Goal: Task Accomplishment & Management: Use online tool/utility

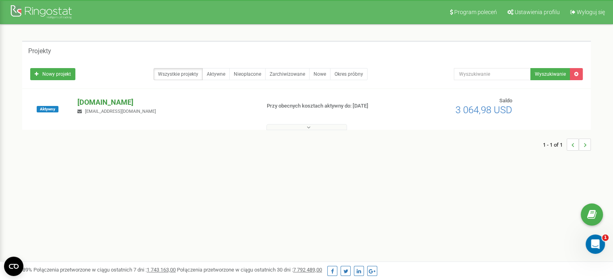
click at [108, 99] on p "[DOMAIN_NAME]" at bounding box center [165, 102] width 176 height 10
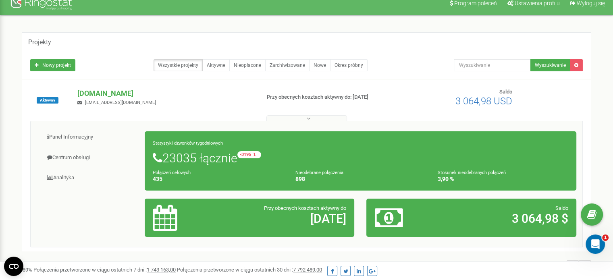
scroll to position [50, 0]
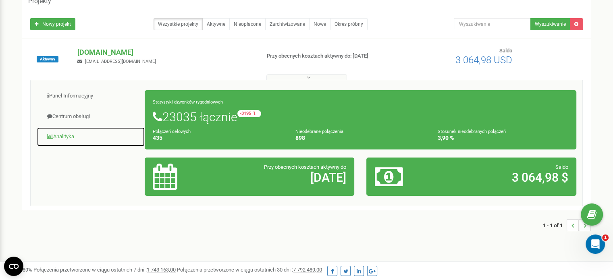
click at [68, 136] on link "Analityka" at bounding box center [91, 137] width 108 height 20
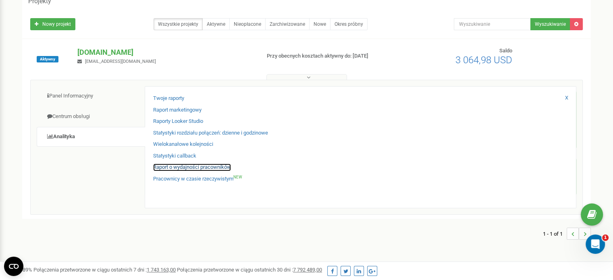
click at [184, 166] on link "Raport o wydajności pracowników" at bounding box center [192, 168] width 78 height 8
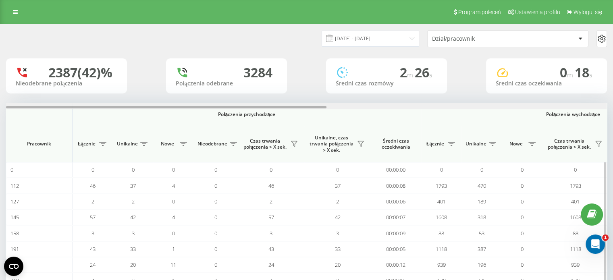
scroll to position [0, 523]
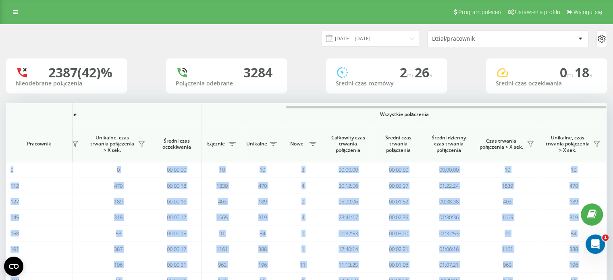
drag, startPoint x: 106, startPoint y: 108, endPoint x: 337, endPoint y: 96, distance: 231.1
click at [337, 96] on div "20.08.2025 - 20.09.2025 Dział/pracownik 2387 (42)% Nieodebrane połączenia 3284 …" at bounding box center [306, 184] width 601 height 319
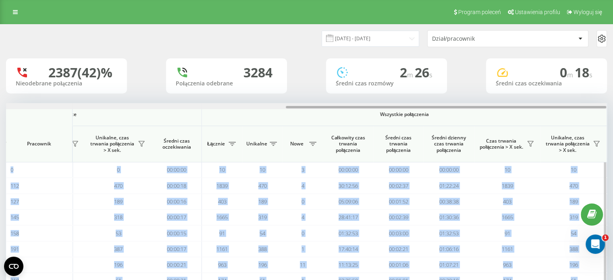
click at [366, 104] on div at bounding box center [306, 106] width 600 height 6
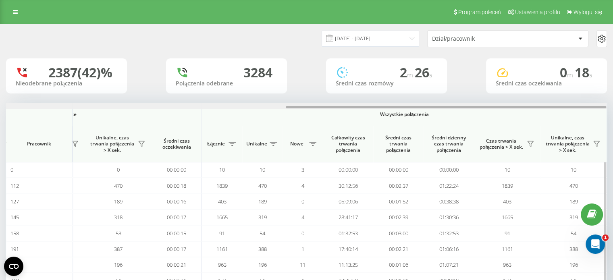
drag, startPoint x: 366, startPoint y: 106, endPoint x: 427, endPoint y: 113, distance: 61.6
click at [427, 113] on div "Połączenia przychodzące Połączenia wychodzące Wszystkie połączenia Pracownik Łą…" at bounding box center [306, 211] width 601 height 217
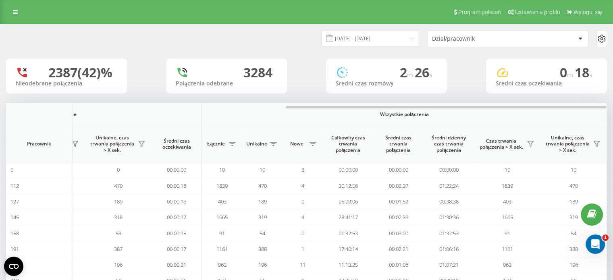
click at [512, 38] on div "Dział/pracownik" at bounding box center [480, 38] width 96 height 7
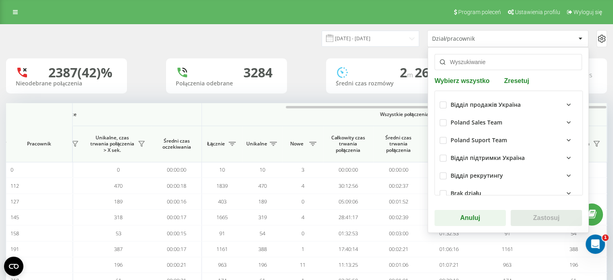
click at [495, 38] on div "Dział/pracownik" at bounding box center [480, 38] width 96 height 7
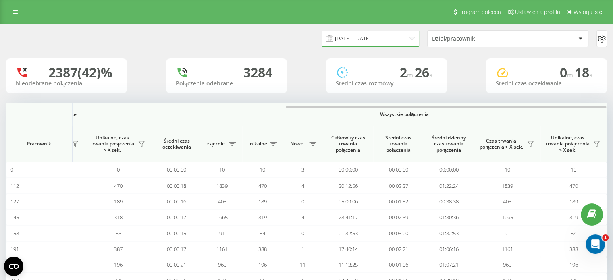
click at [406, 33] on input "20.08.2025 - 20.09.2025" at bounding box center [369, 39] width 97 height 16
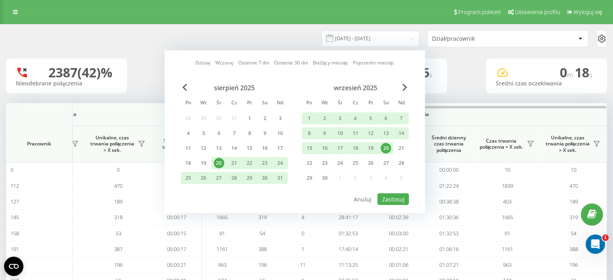
click at [387, 151] on div "20" at bounding box center [385, 148] width 10 height 10
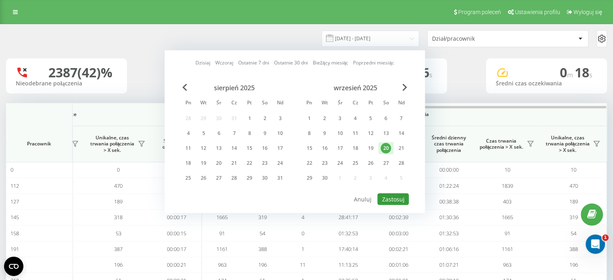
click at [390, 200] on button "Zastosuj" at bounding box center [392, 199] width 31 height 12
type input "20.09.2025 - 20.09.2025"
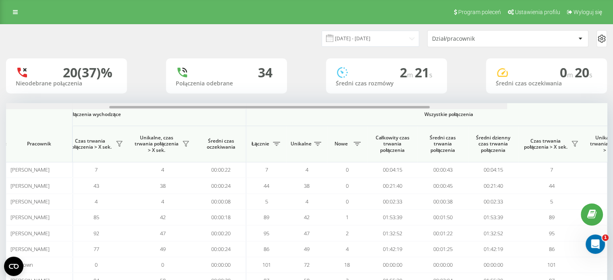
scroll to position [0, 523]
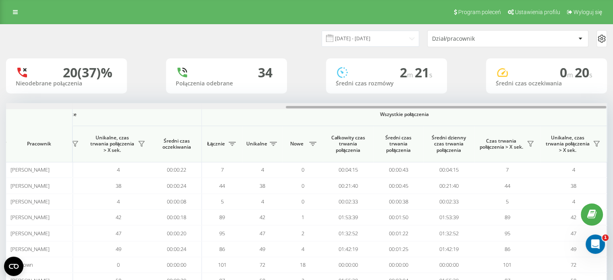
drag, startPoint x: 322, startPoint y: 108, endPoint x: 618, endPoint y: 106, distance: 296.1
click at [613, 106] on html "mathema.me Projekty mathema.me Panel Informacyjny Centrum obsługi Analityka Two…" at bounding box center [306, 140] width 613 height 280
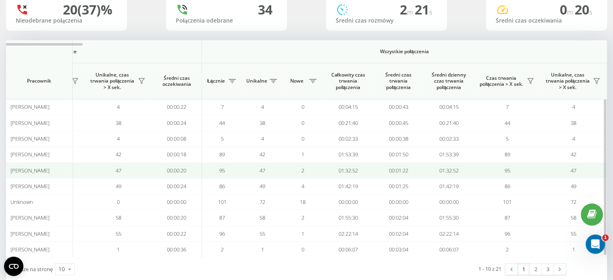
scroll to position [61, 0]
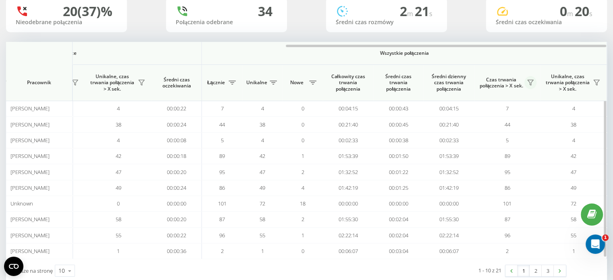
click at [527, 83] on icon at bounding box center [530, 82] width 6 height 6
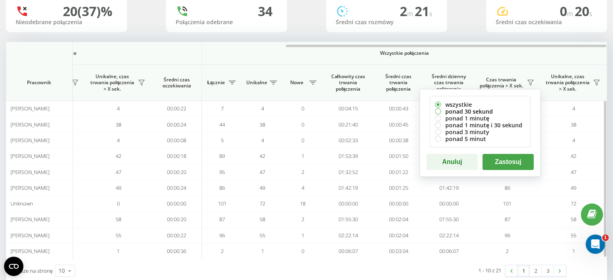
click at [471, 111] on label "ponad 30 sekund" at bounding box center [480, 111] width 90 height 7
radio input "true"
click at [501, 160] on button "Zastosuj" at bounding box center [507, 162] width 51 height 16
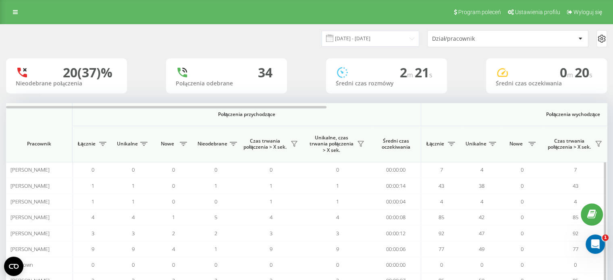
scroll to position [0, 523]
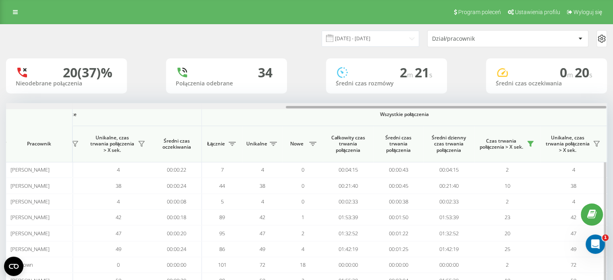
drag, startPoint x: 317, startPoint y: 105, endPoint x: 556, endPoint y: 108, distance: 239.3
click at [556, 108] on div at bounding box center [306, 106] width 600 height 6
drag, startPoint x: 556, startPoint y: 108, endPoint x: 588, endPoint y: 104, distance: 32.5
click at [588, 104] on div at bounding box center [306, 106] width 600 height 6
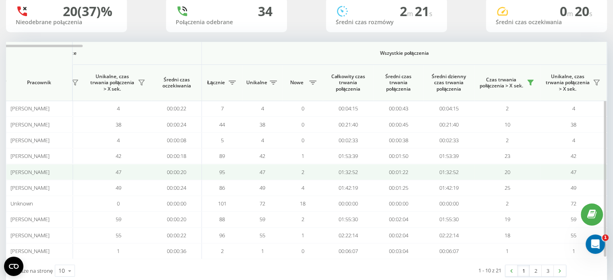
scroll to position [78, 0]
